Goal: Information Seeking & Learning: Learn about a topic

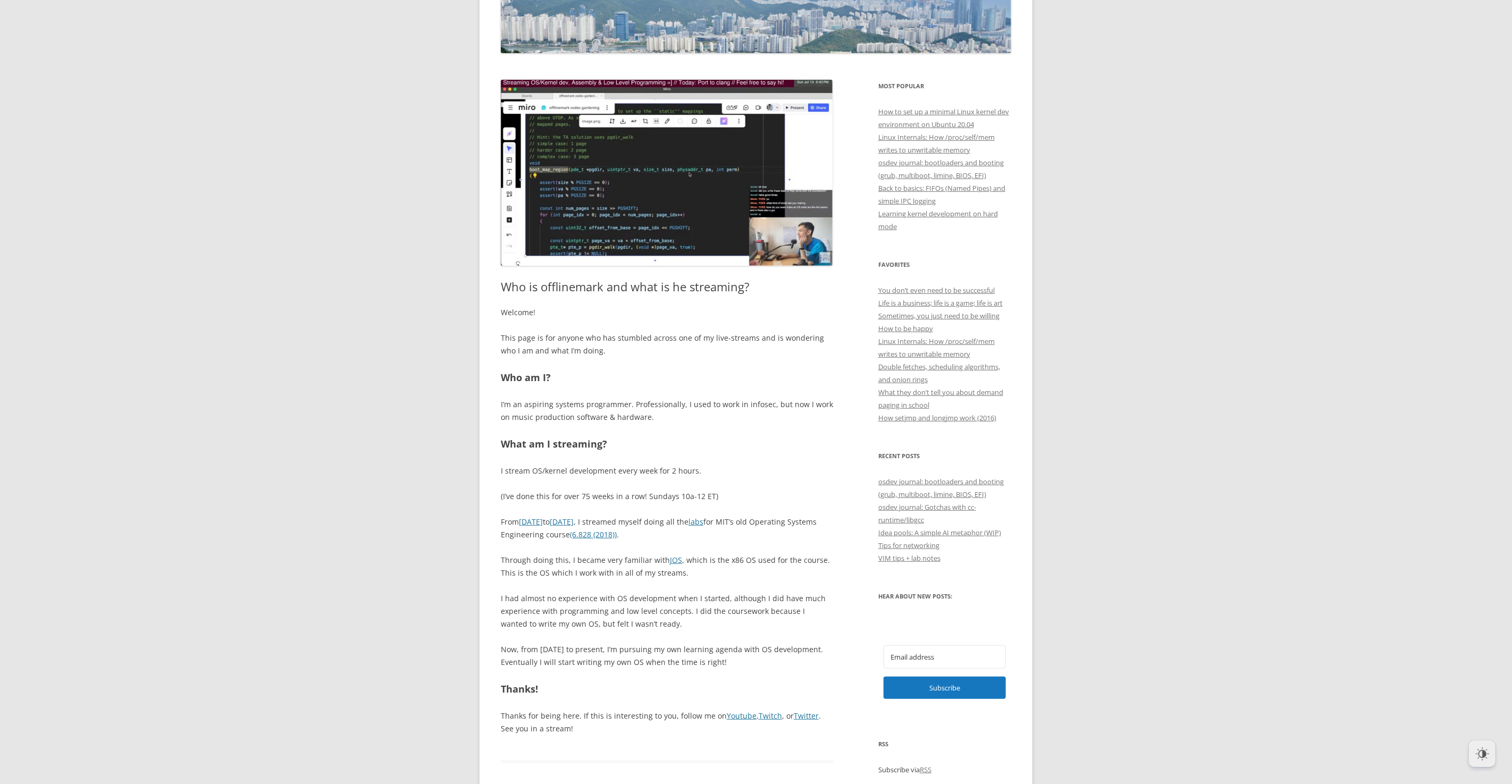
scroll to position [194, 0]
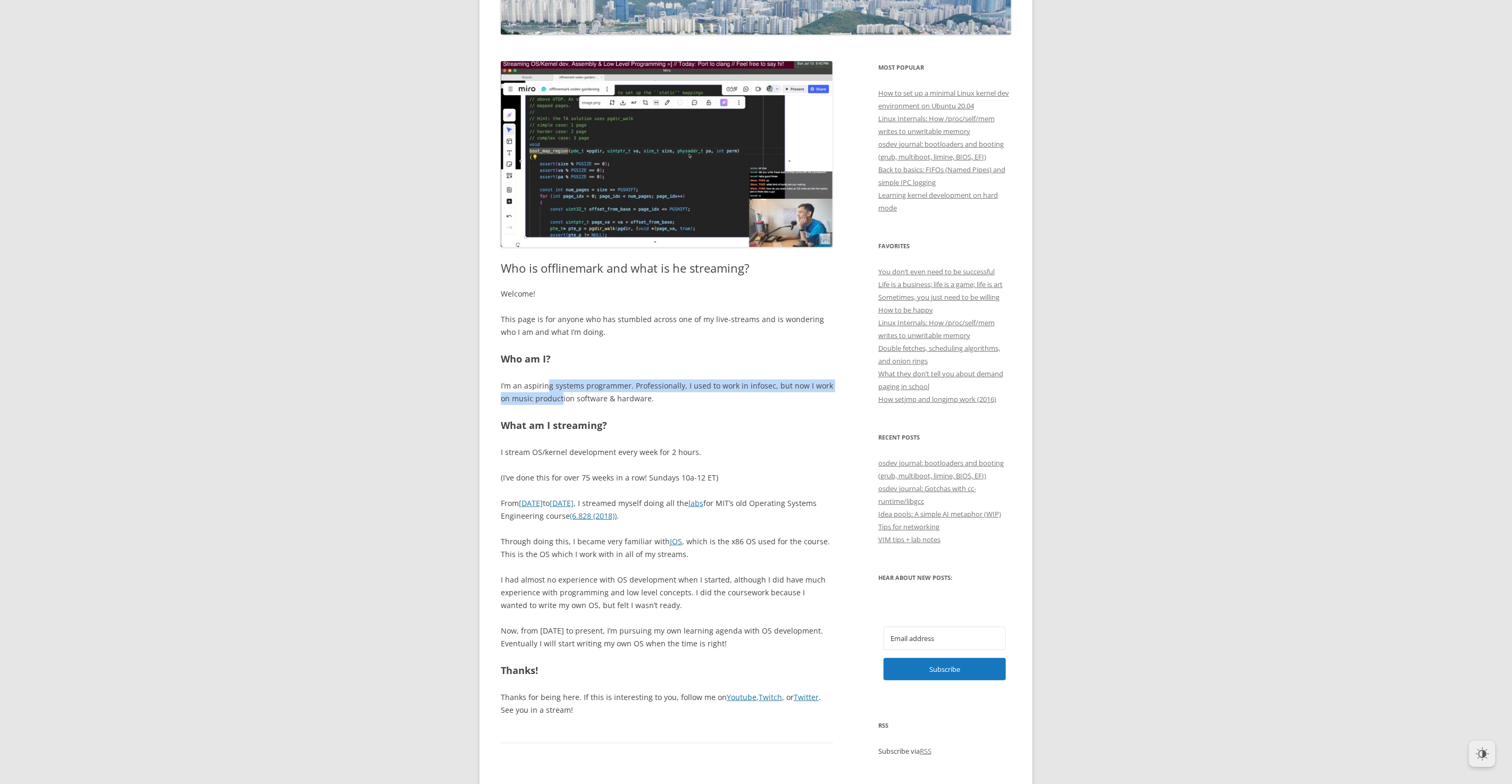
drag, startPoint x: 556, startPoint y: 395, endPoint x: 568, endPoint y: 404, distance: 15.0
click at [561, 400] on p "I’m an aspiring systems programmer. Professionally, I used to work in infosec, …" at bounding box center [667, 392] width 332 height 25
click at [571, 405] on div "Welcome! This page is for anyone who has stumbled across one of my live-streams…" at bounding box center [667, 502] width 332 height 428
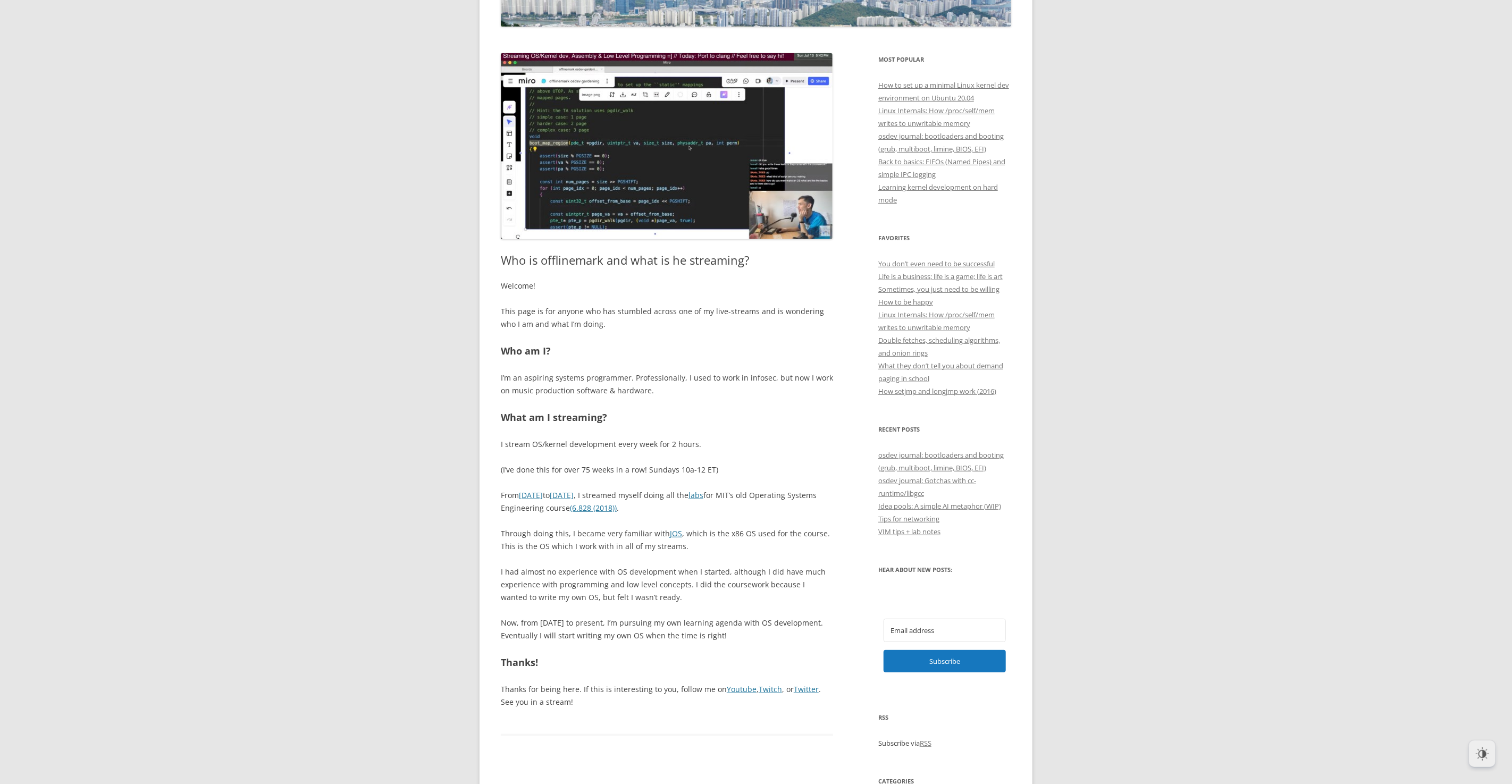
scroll to position [254, 0]
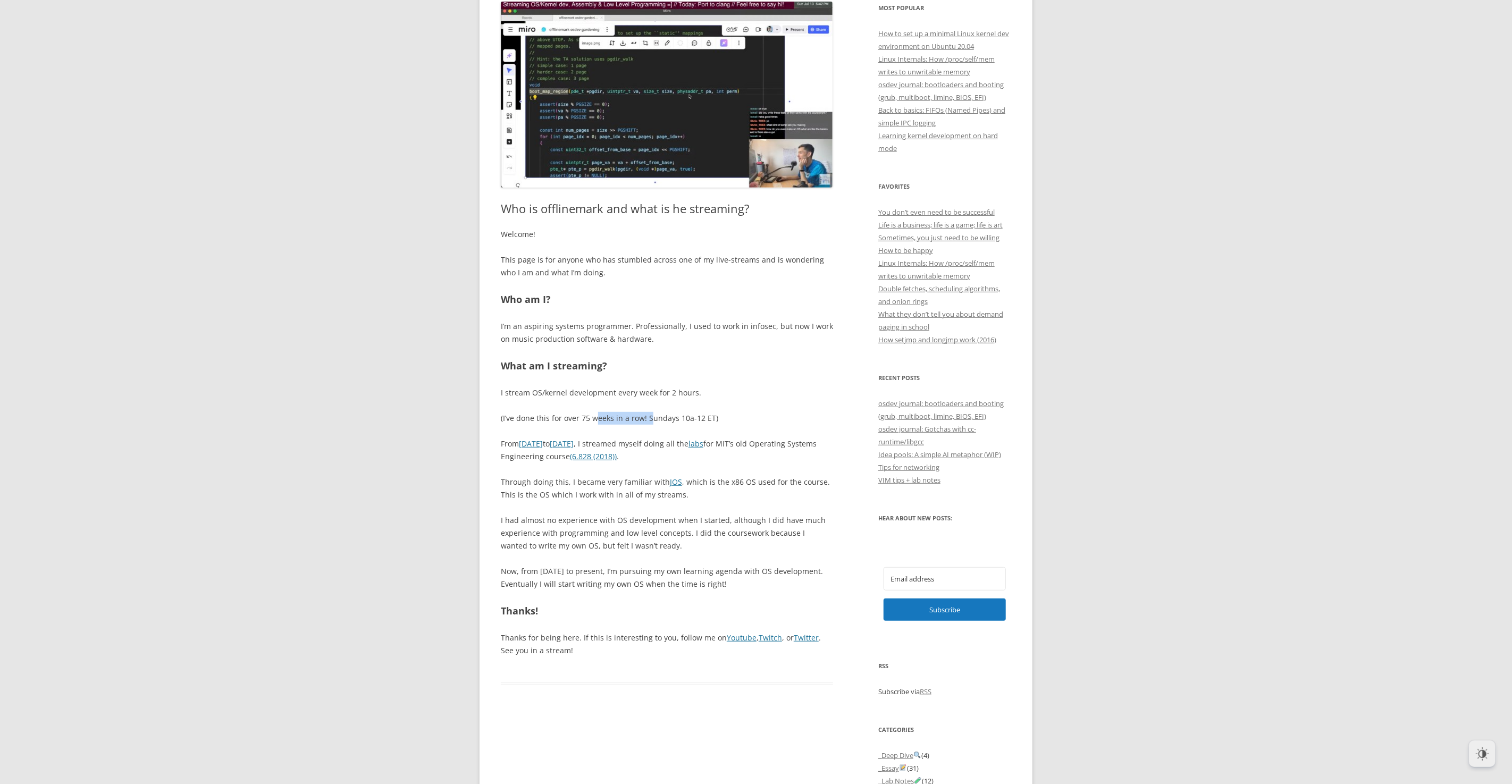
drag, startPoint x: 596, startPoint y: 418, endPoint x: 651, endPoint y: 418, distance: 55.0
click at [651, 418] on p "(I’ve done this for over 75 weeks in a row! Sundays 10a-12 ET)" at bounding box center [667, 418] width 332 height 13
click at [657, 418] on p "(I’ve done this for over 75 weeks in a row! Sundays 10a-12 ET)" at bounding box center [667, 418] width 332 height 13
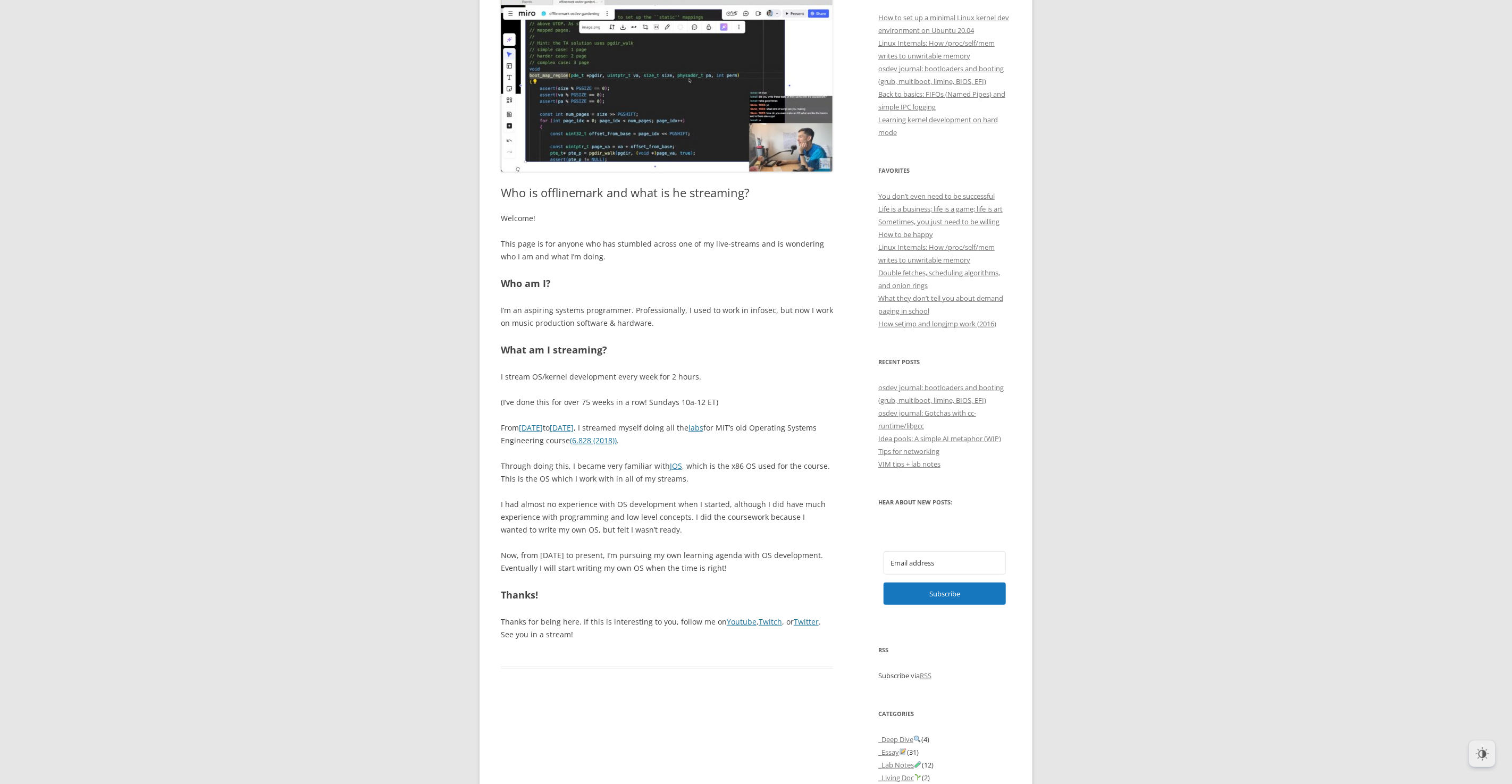
scroll to position [272, 0]
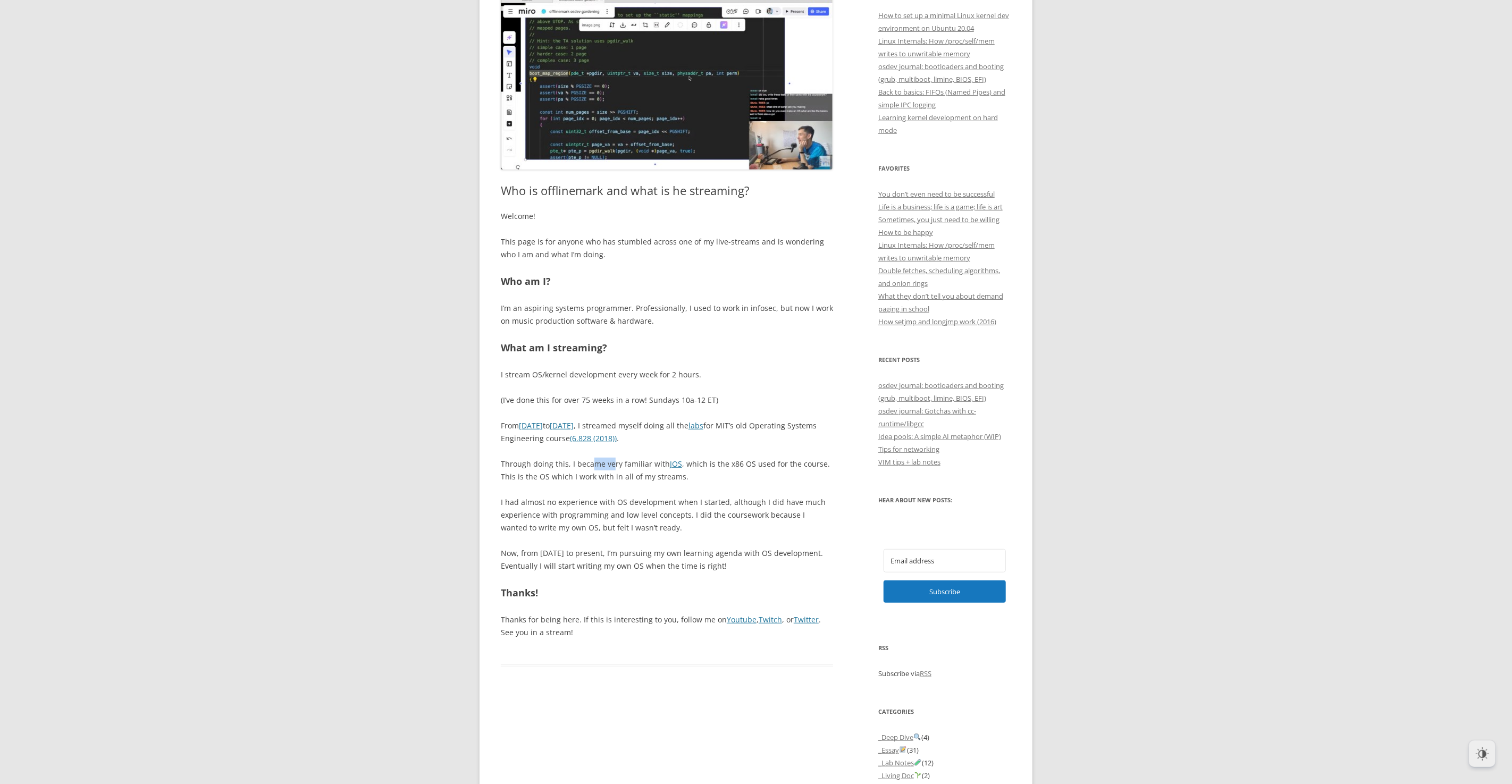
drag, startPoint x: 595, startPoint y: 466, endPoint x: 614, endPoint y: 465, distance: 19.0
click at [614, 465] on p "Through doing this, I became very familiar with [PERSON_NAME] , which is the x8…" at bounding box center [667, 470] width 332 height 25
click at [615, 465] on p "Through doing this, I became very familiar with [PERSON_NAME] , which is the x8…" at bounding box center [667, 470] width 332 height 25
drag, startPoint x: 532, startPoint y: 506, endPoint x: 596, endPoint y: 514, distance: 64.5
click at [596, 514] on p "I had almost no experience with OS development when I started, although I did h…" at bounding box center [667, 515] width 332 height 38
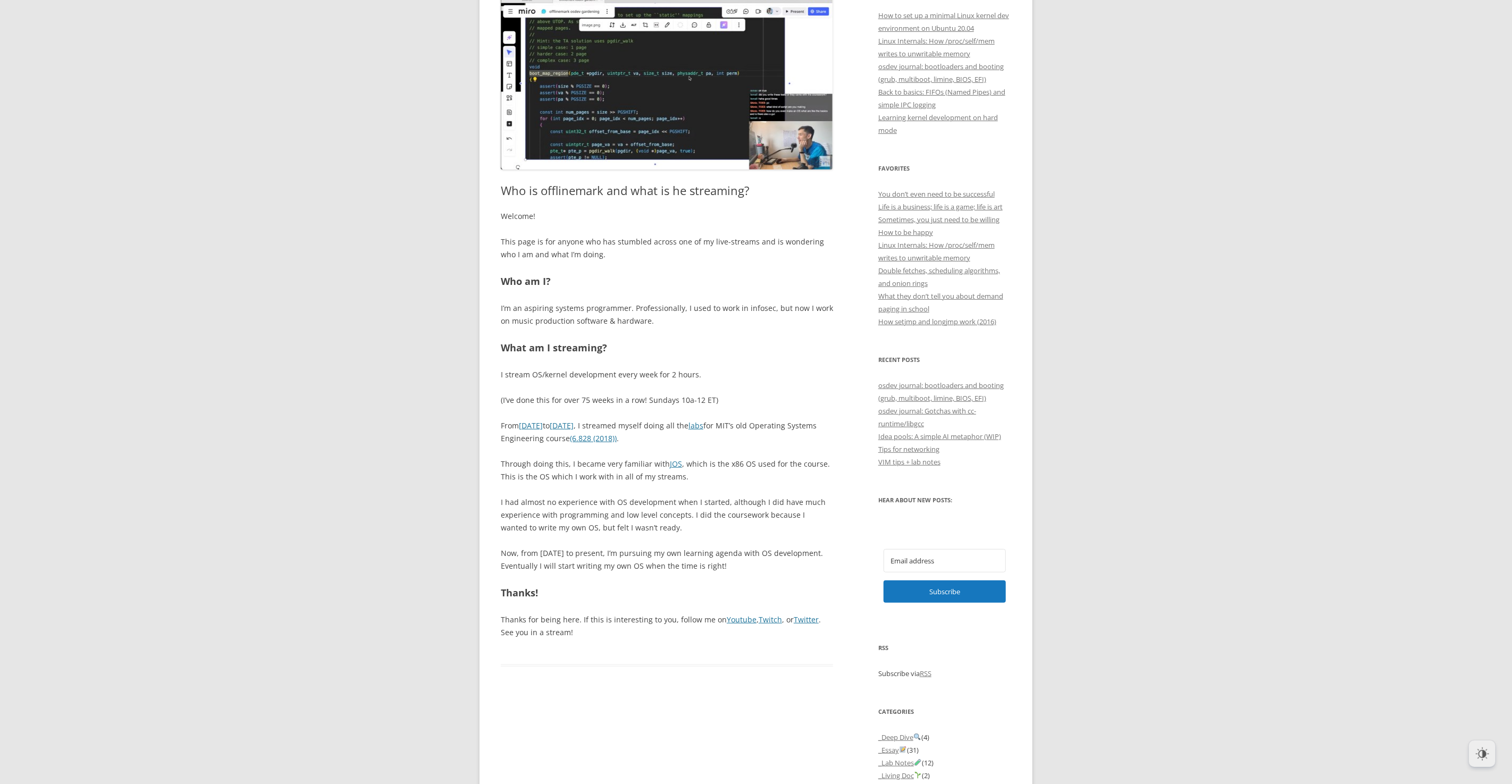
click at [606, 517] on p "I had almost no experience with OS development when I started, although I did h…" at bounding box center [667, 515] width 332 height 38
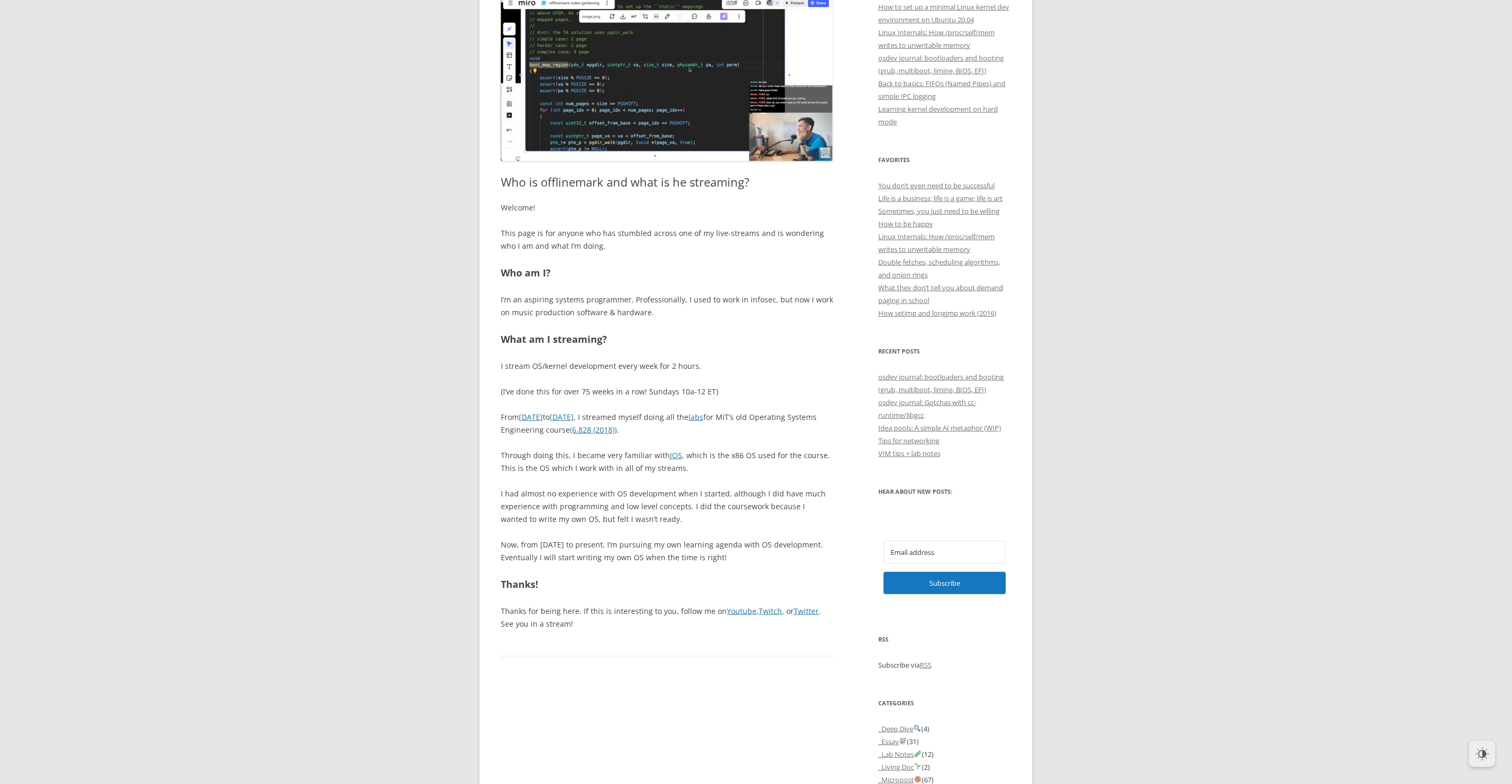
scroll to position [281, 0]
